Goal: Transaction & Acquisition: Purchase product/service

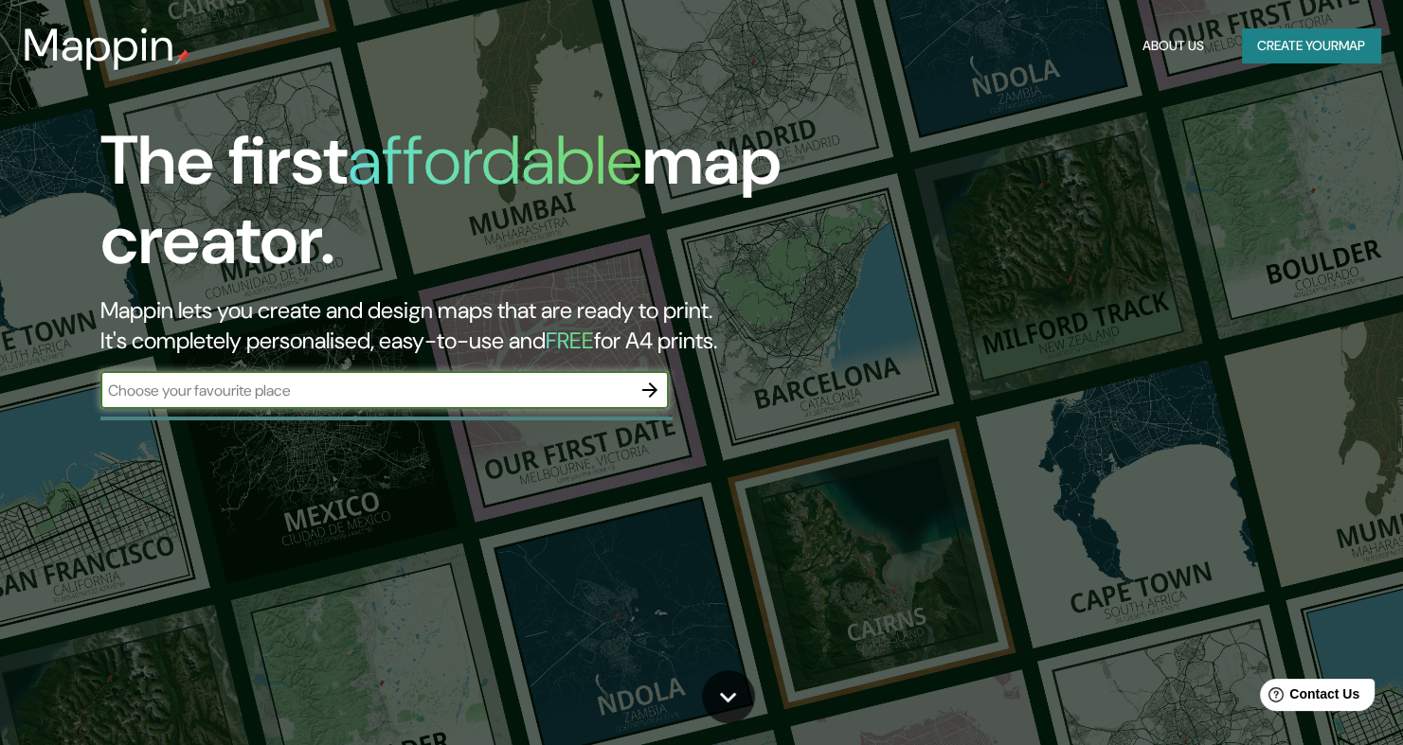
click at [204, 385] on input "text" at bounding box center [365, 391] width 530 height 22
type input "sabandia"
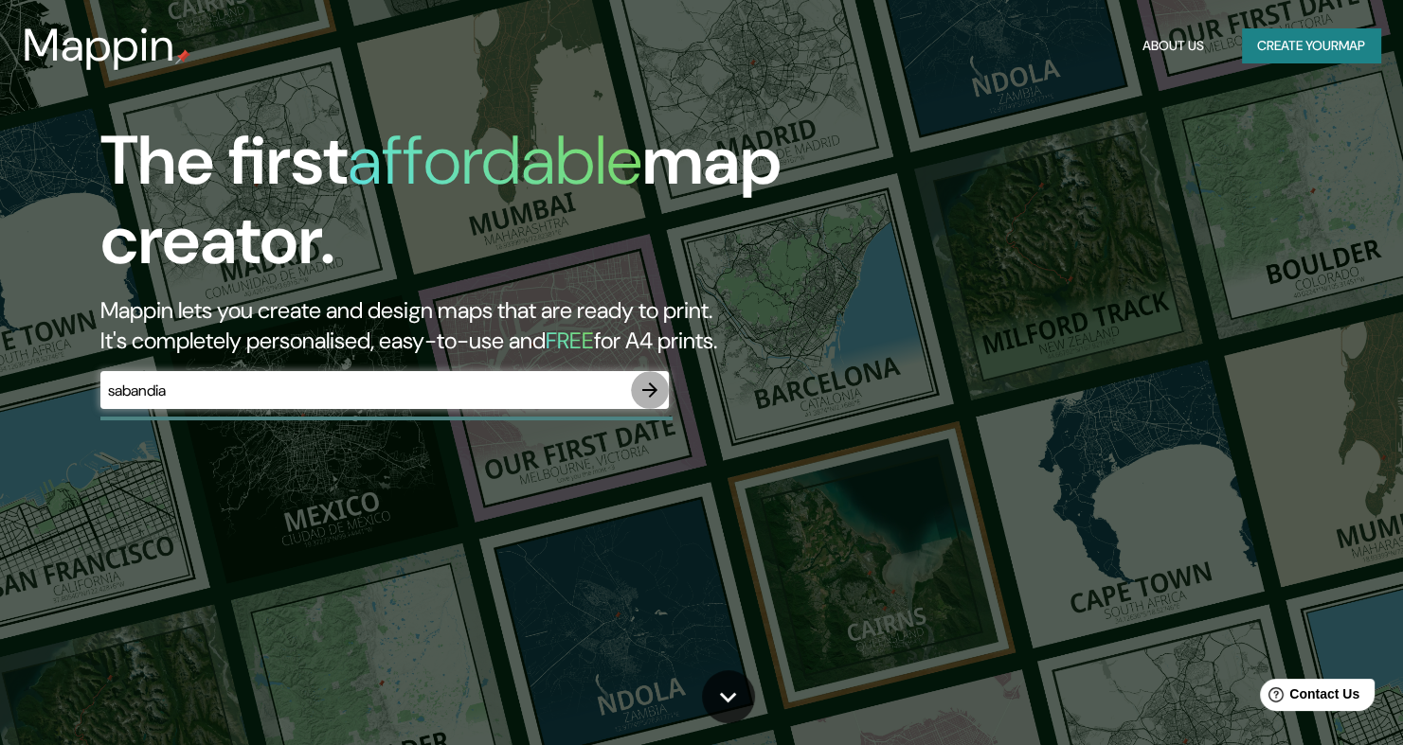
click at [665, 386] on button "button" at bounding box center [650, 390] width 38 height 38
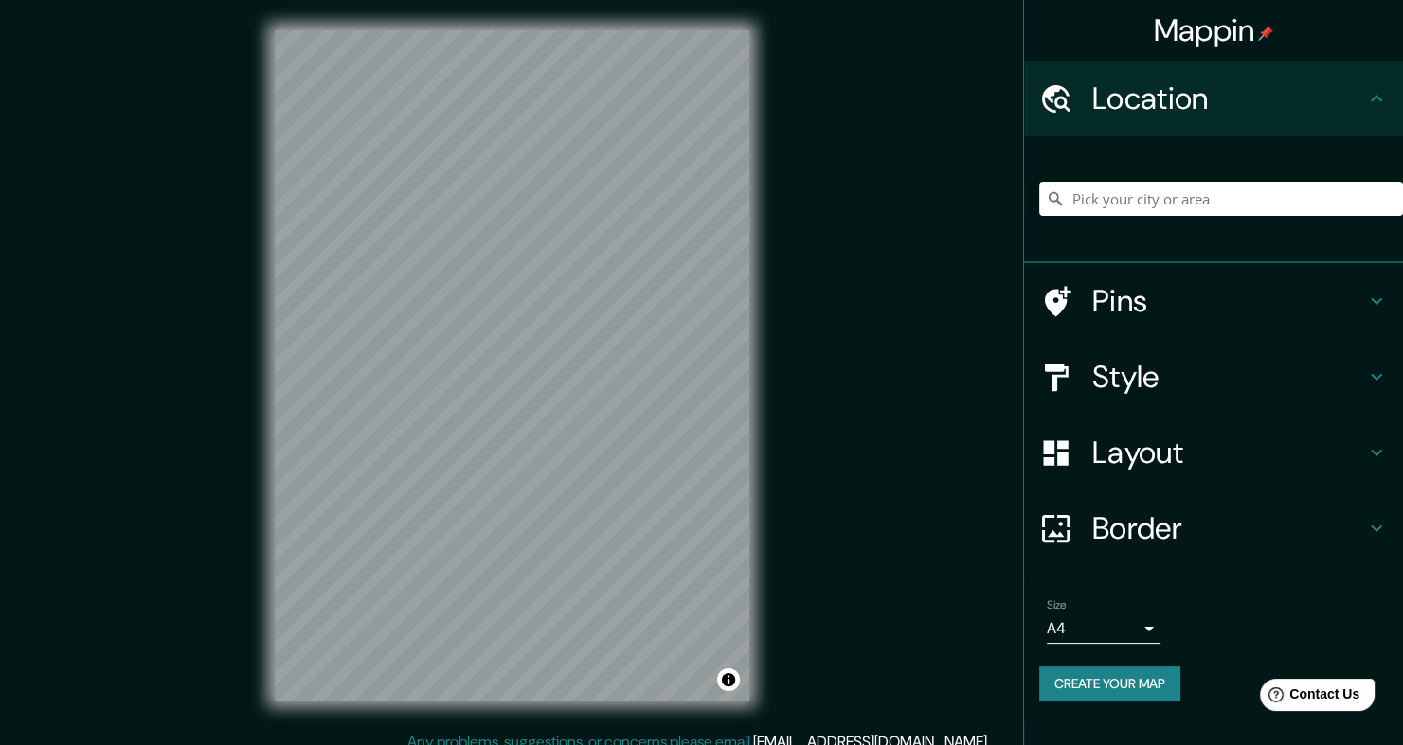
click at [1085, 225] on div at bounding box center [1221, 199] width 364 height 95
click at [1097, 206] on input "Pick your city or area" at bounding box center [1221, 199] width 364 height 34
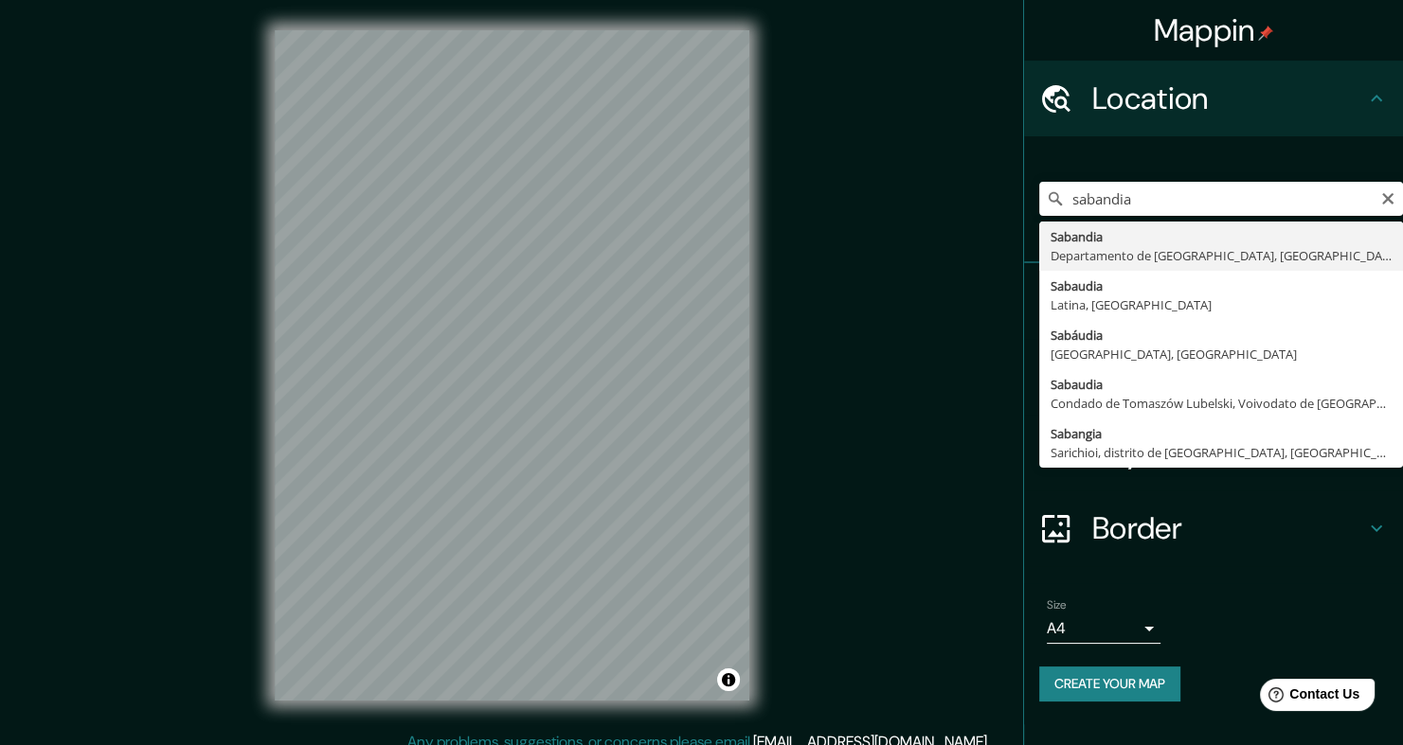
type input "Sabandia, Departamento de Arequipa, Perú"
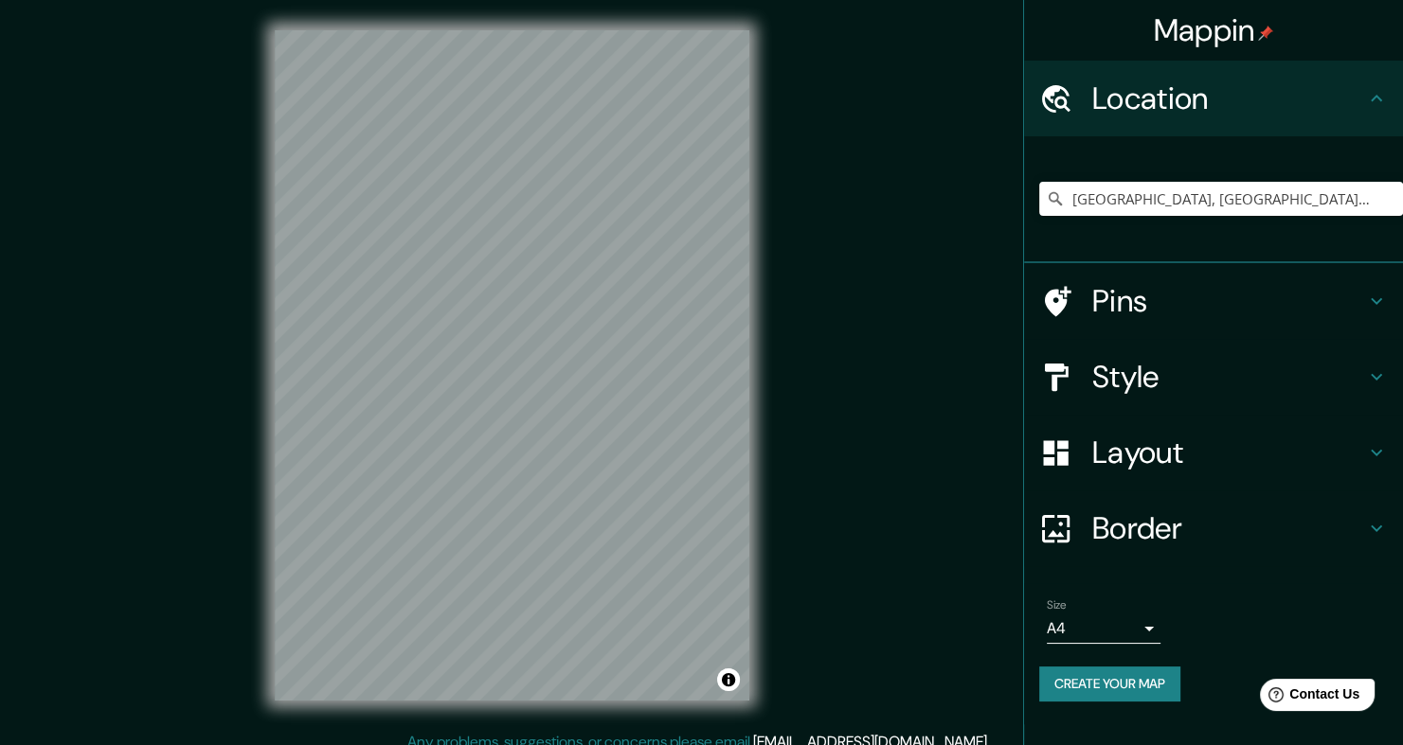
click at [1152, 682] on button "Create your map" at bounding box center [1109, 684] width 141 height 35
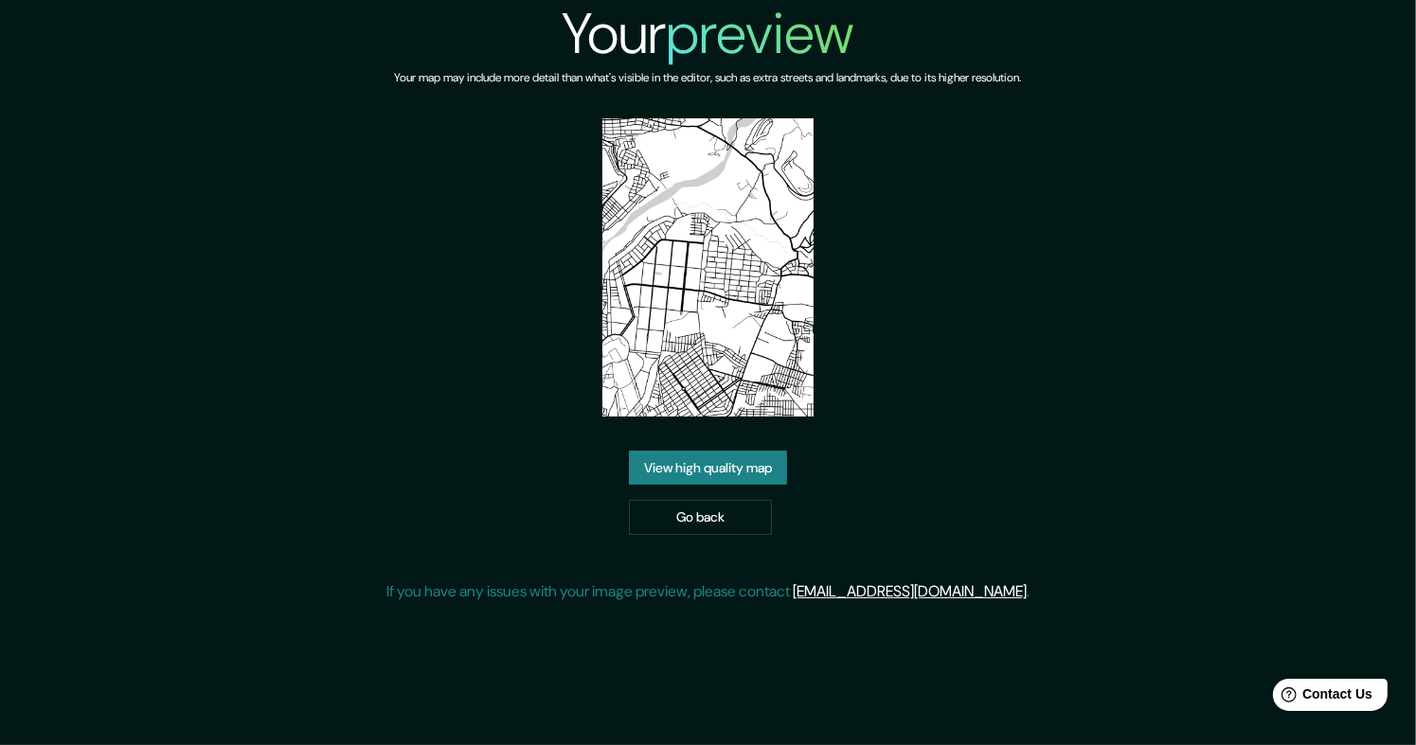
click at [663, 469] on link "View high quality map" at bounding box center [708, 468] width 158 height 35
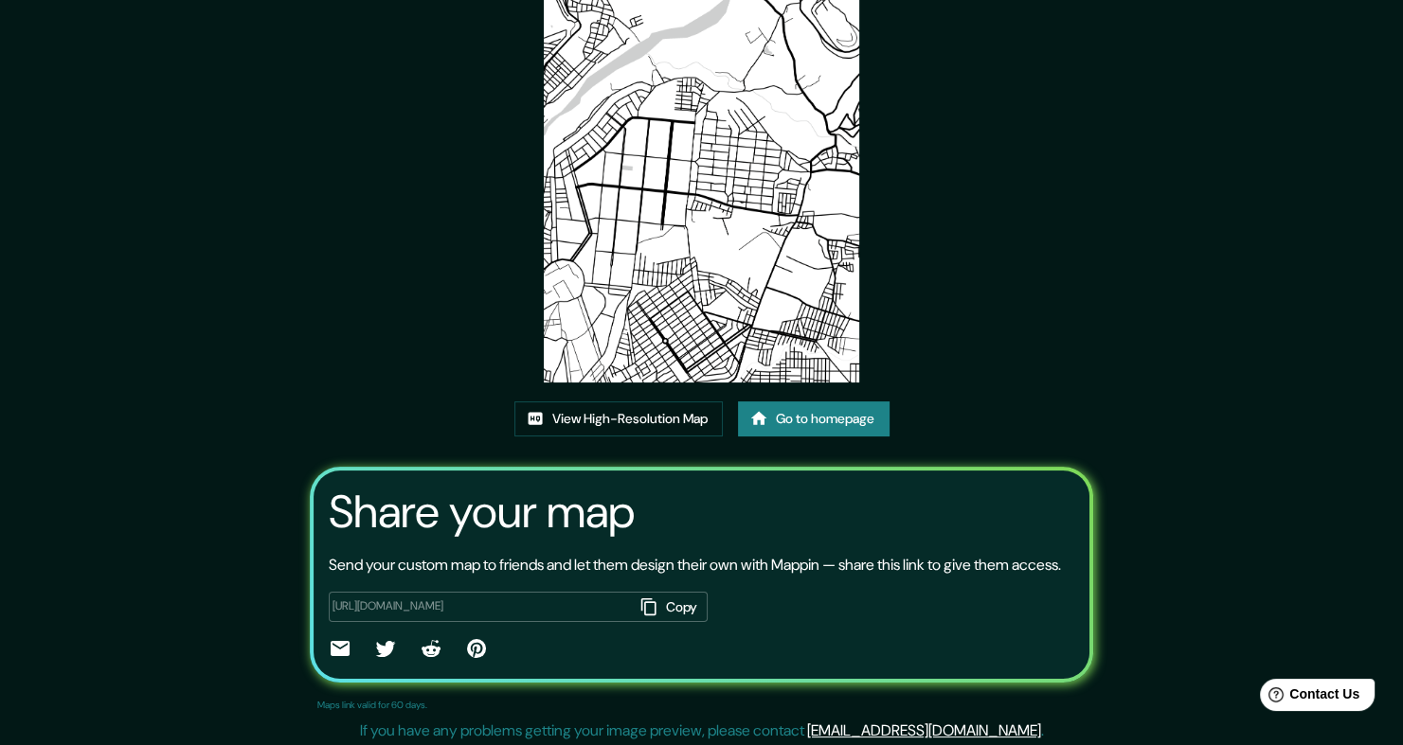
scroll to position [152, 0]
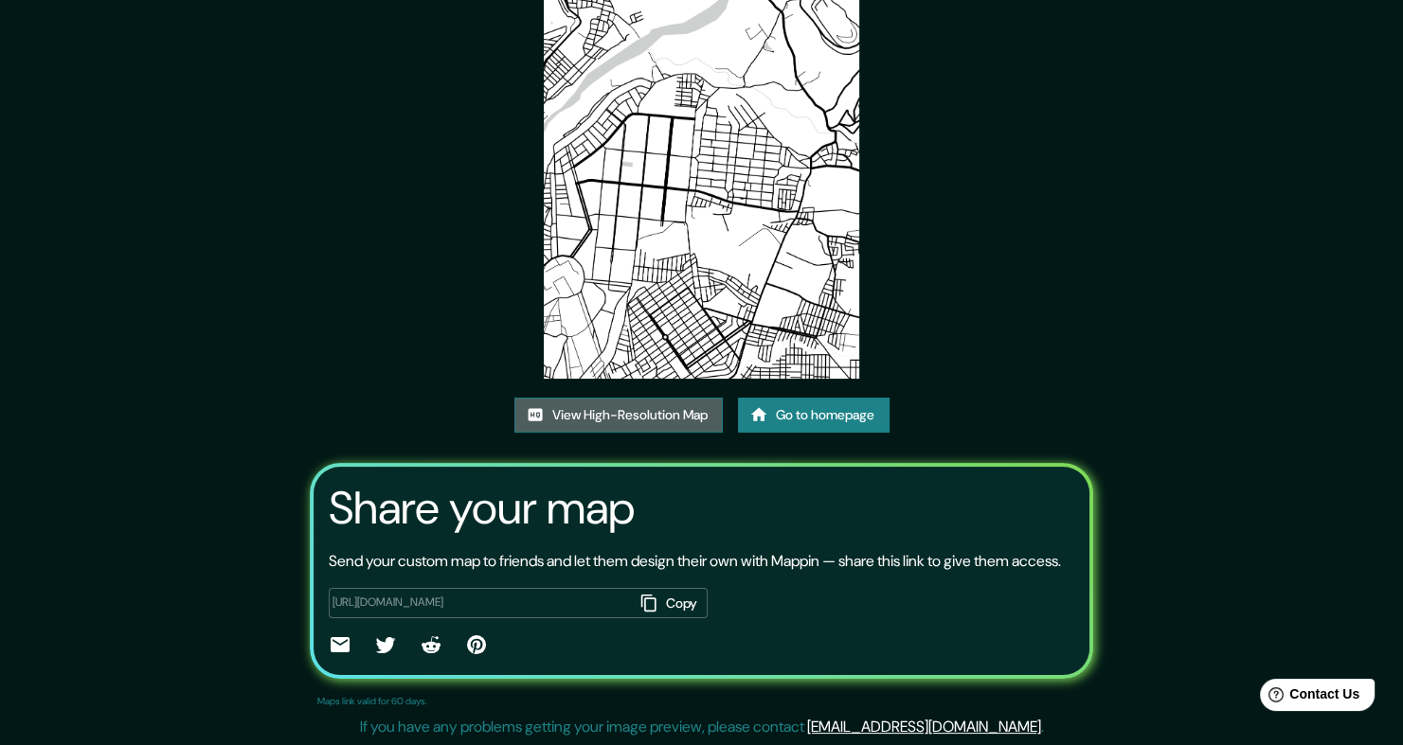
click at [681, 417] on link "View High-Resolution Map" at bounding box center [618, 415] width 208 height 35
